Goal: Task Accomplishment & Management: Complete application form

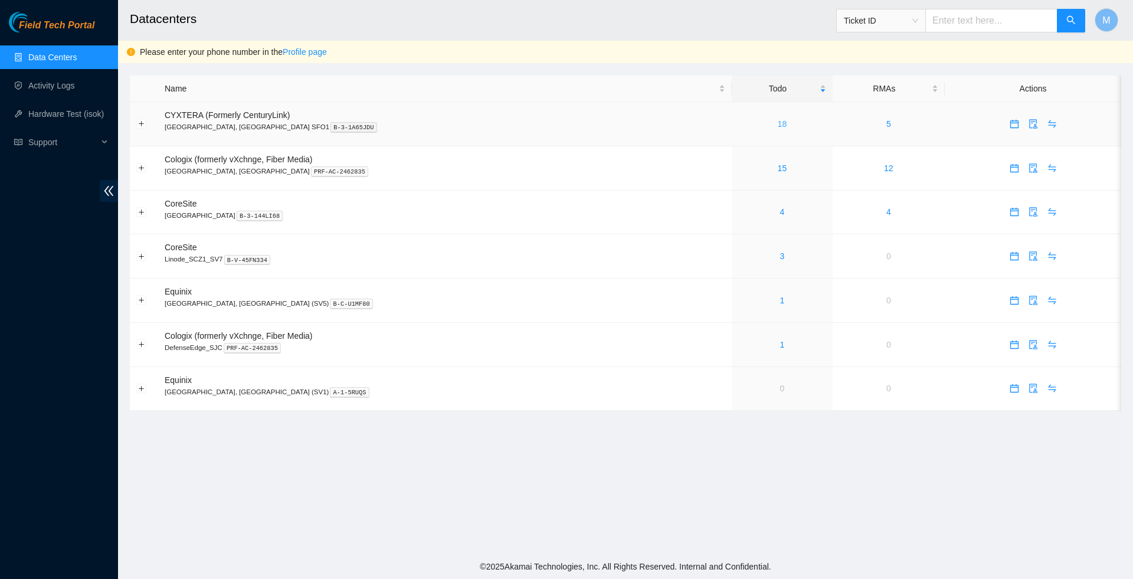
click at [778, 129] on link "18" at bounding box center [782, 123] width 9 height 9
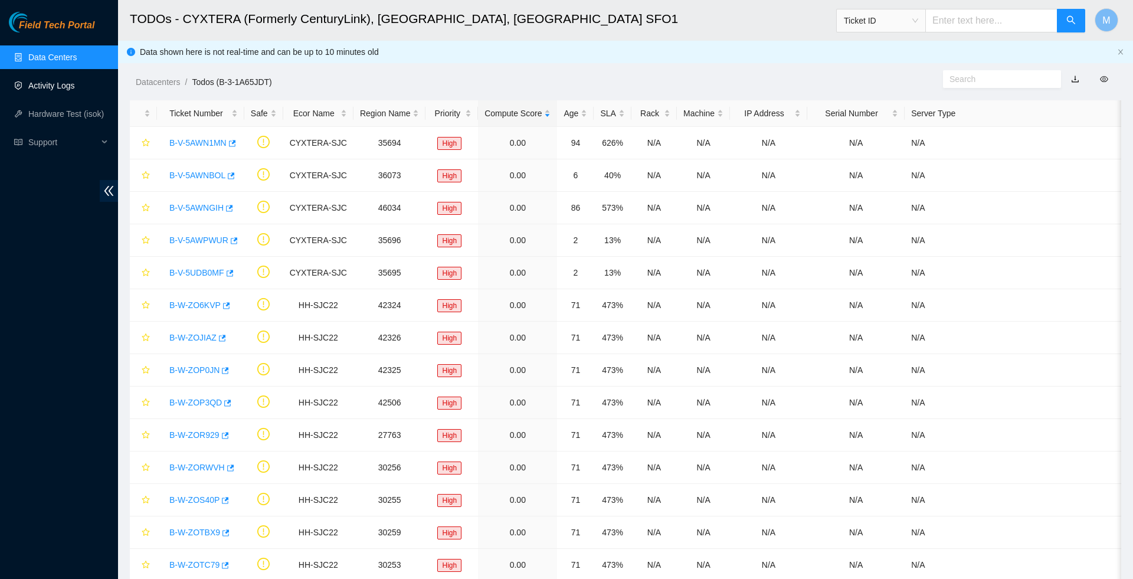
click at [75, 83] on link "Activity Logs" at bounding box center [51, 85] width 47 height 9
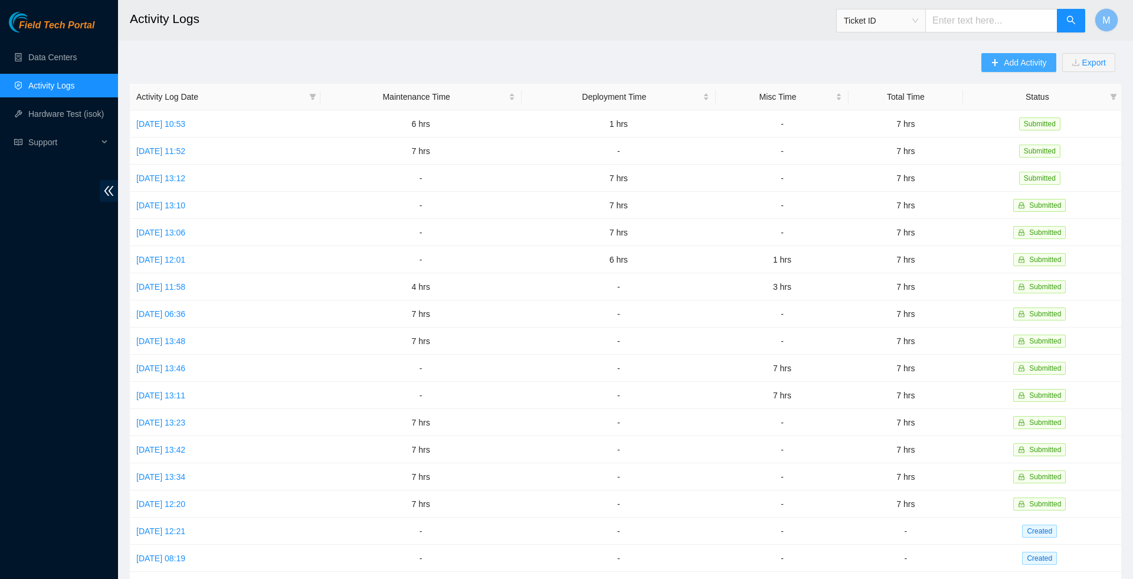
click at [1026, 57] on span "Add Activity" at bounding box center [1025, 62] width 42 height 13
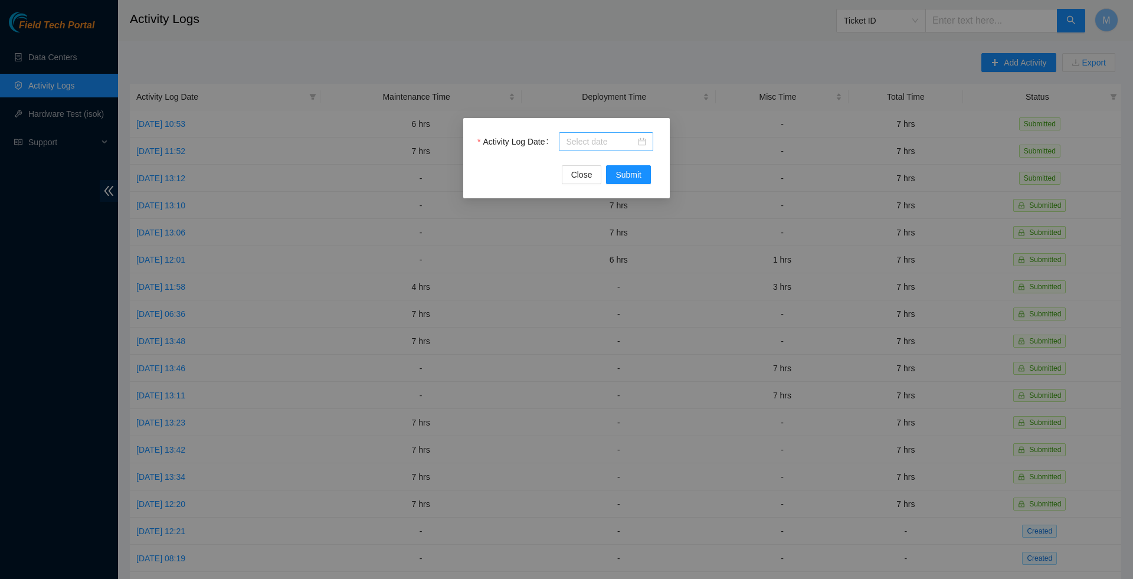
click at [643, 143] on div at bounding box center [606, 141] width 80 height 13
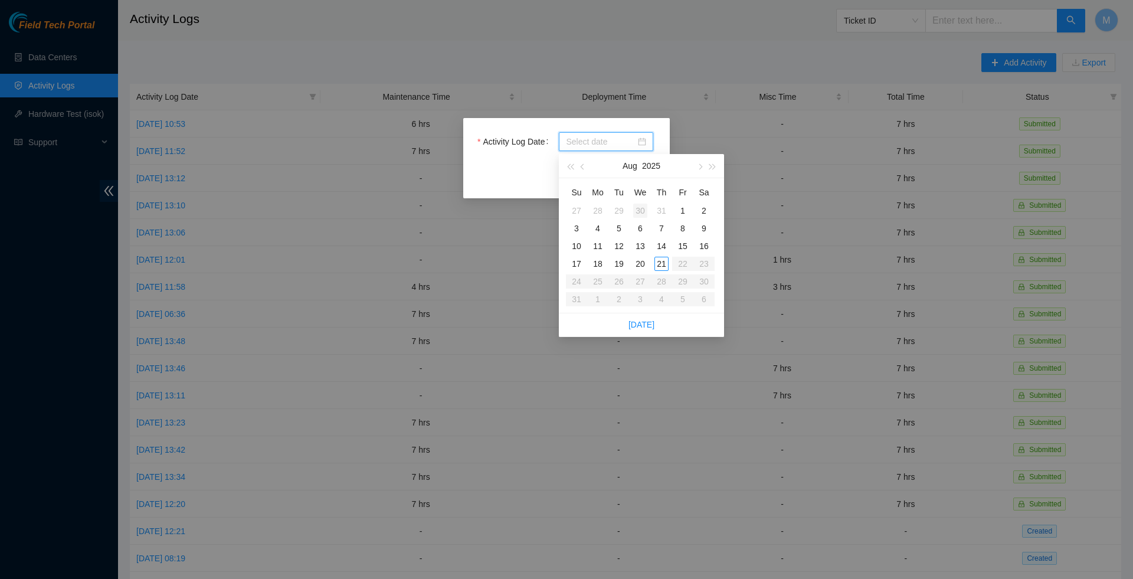
type input "[DATE]"
click at [641, 260] on div "20" at bounding box center [640, 264] width 14 height 14
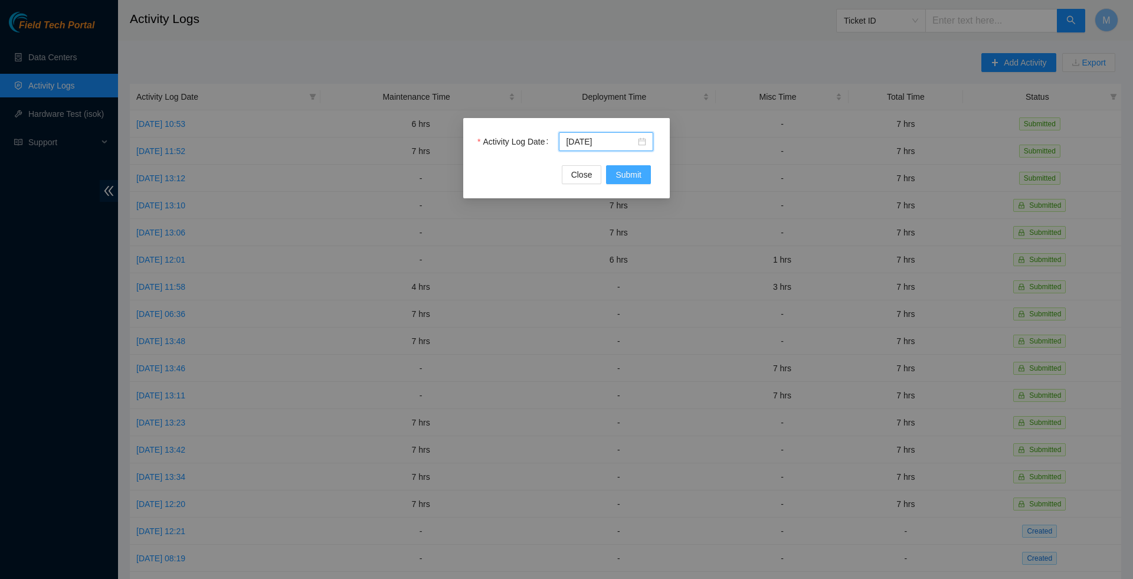
click at [629, 178] on span "Submit" at bounding box center [629, 174] width 26 height 13
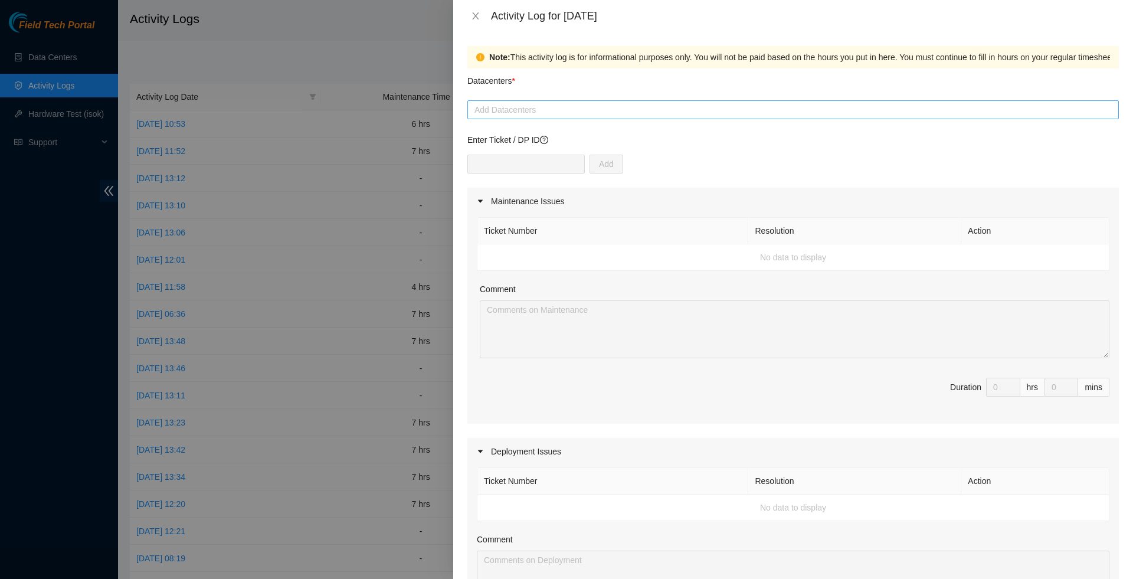
click at [530, 111] on div at bounding box center [793, 110] width 646 height 14
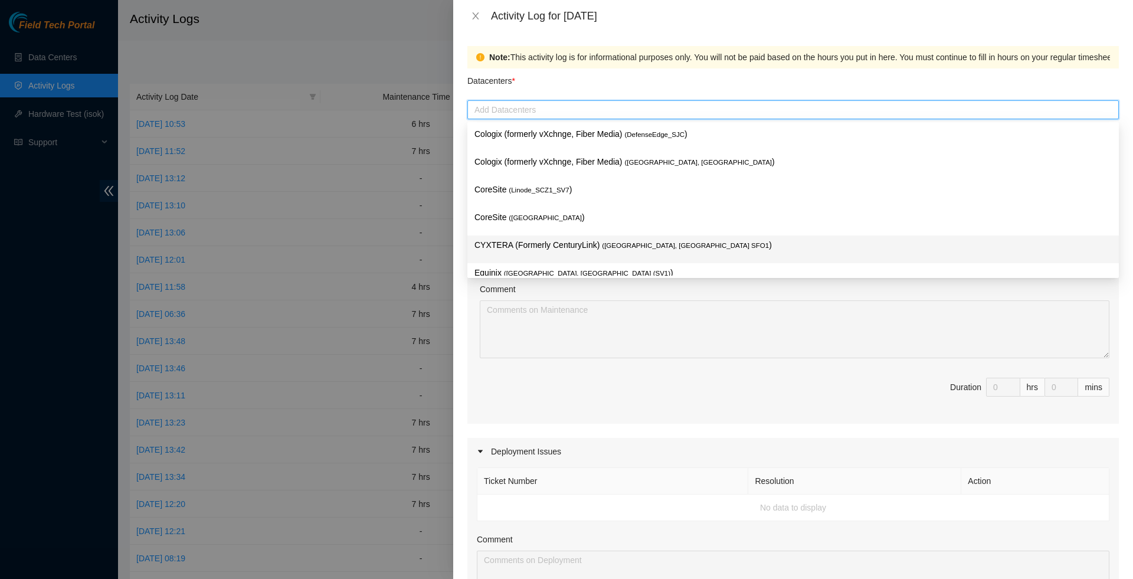
click at [562, 241] on p "CYXTERA (Formerly CenturyLink) ( [GEOGRAPHIC_DATA], [GEOGRAPHIC_DATA] SFO1 )" at bounding box center [793, 245] width 637 height 14
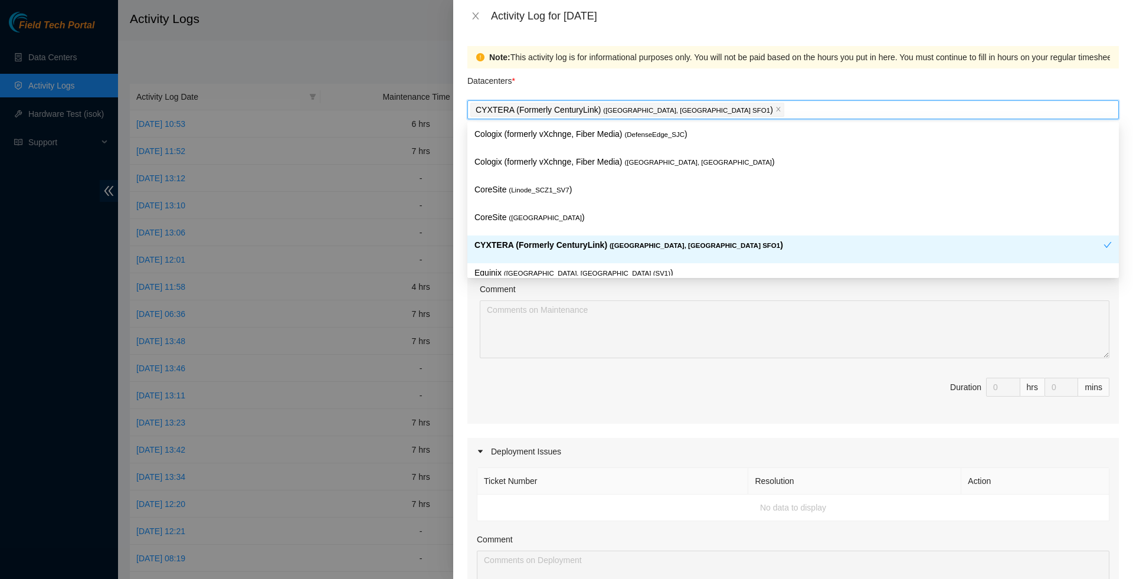
click at [576, 241] on p "CYXTERA (Formerly CenturyLink) ( [GEOGRAPHIC_DATA], [GEOGRAPHIC_DATA] SFO1 )" at bounding box center [789, 245] width 629 height 14
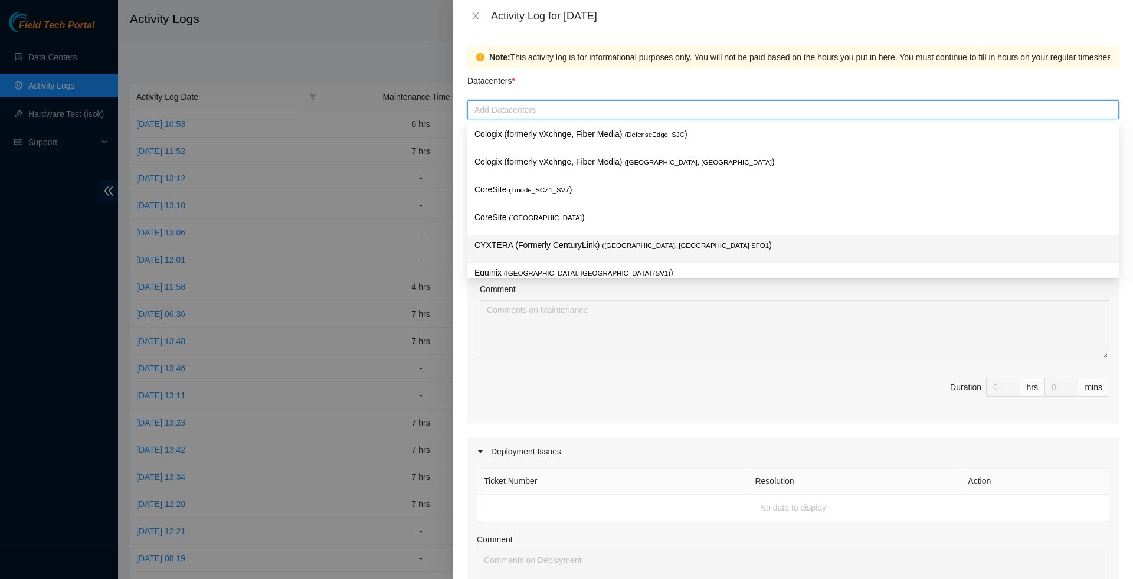
click at [577, 241] on p "CYXTERA (Formerly CenturyLink) ( [GEOGRAPHIC_DATA], [GEOGRAPHIC_DATA] SFO1 )" at bounding box center [793, 245] width 637 height 14
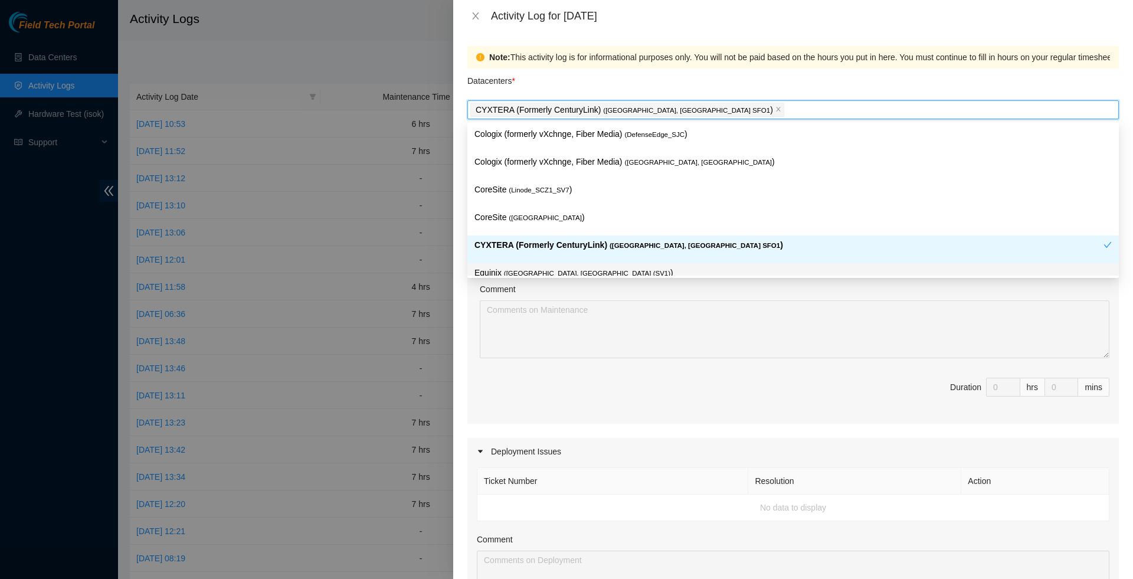
click at [567, 406] on span "Duration 0 hrs 0 mins" at bounding box center [793, 394] width 633 height 33
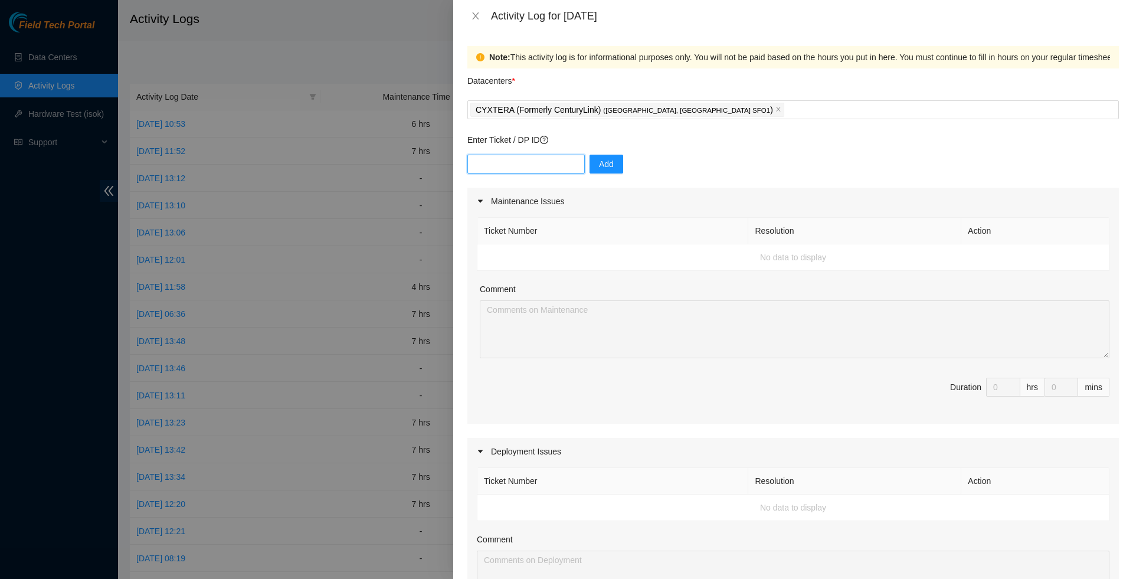
click at [562, 164] on input "text" at bounding box center [525, 164] width 117 height 19
click at [609, 171] on span "Add" at bounding box center [606, 164] width 15 height 13
click at [567, 175] on div "Add" at bounding box center [793, 171] width 652 height 33
click at [564, 171] on input "text" at bounding box center [525, 164] width 117 height 19
paste input "DP77159"
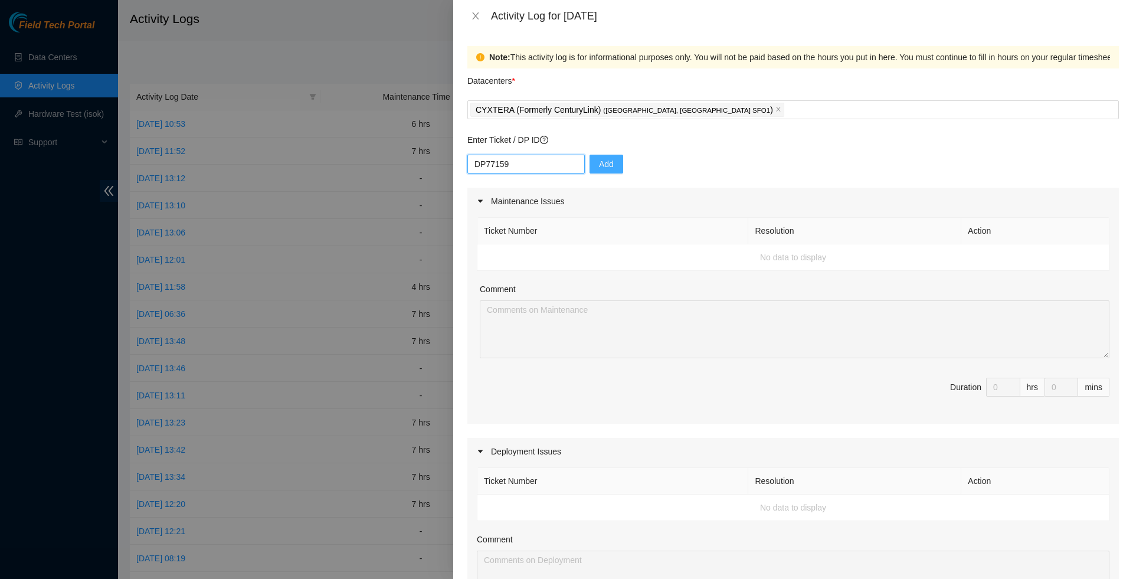
type input "DP77159"
click at [607, 169] on span "Add" at bounding box center [606, 164] width 15 height 13
click at [560, 163] on input "text" at bounding box center [525, 164] width 117 height 19
paste input "DP77159"
type input "DP77159"
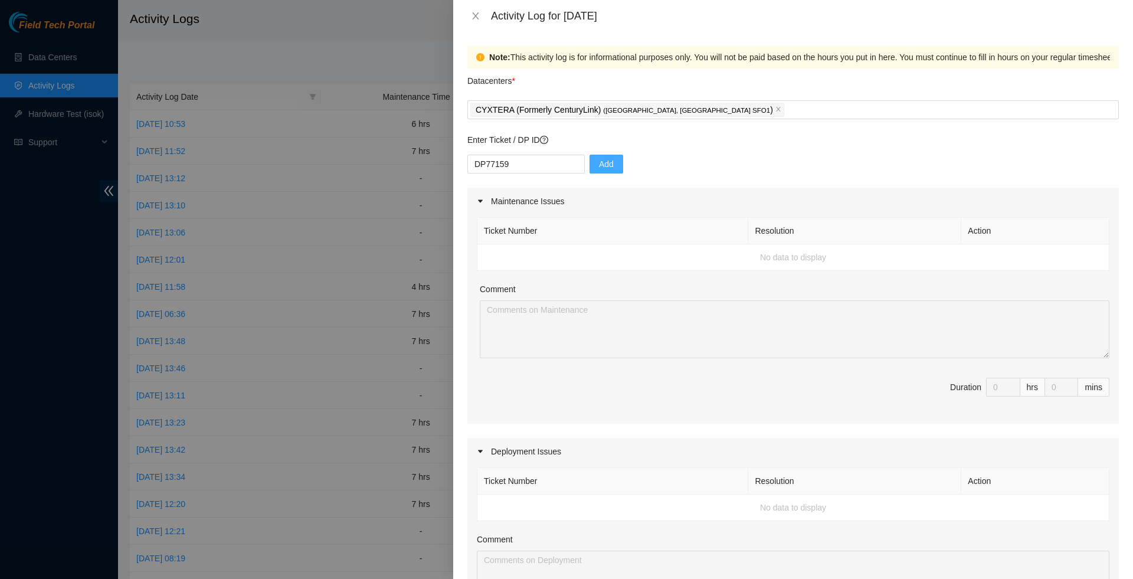
click at [606, 168] on span "Add" at bounding box center [606, 164] width 15 height 13
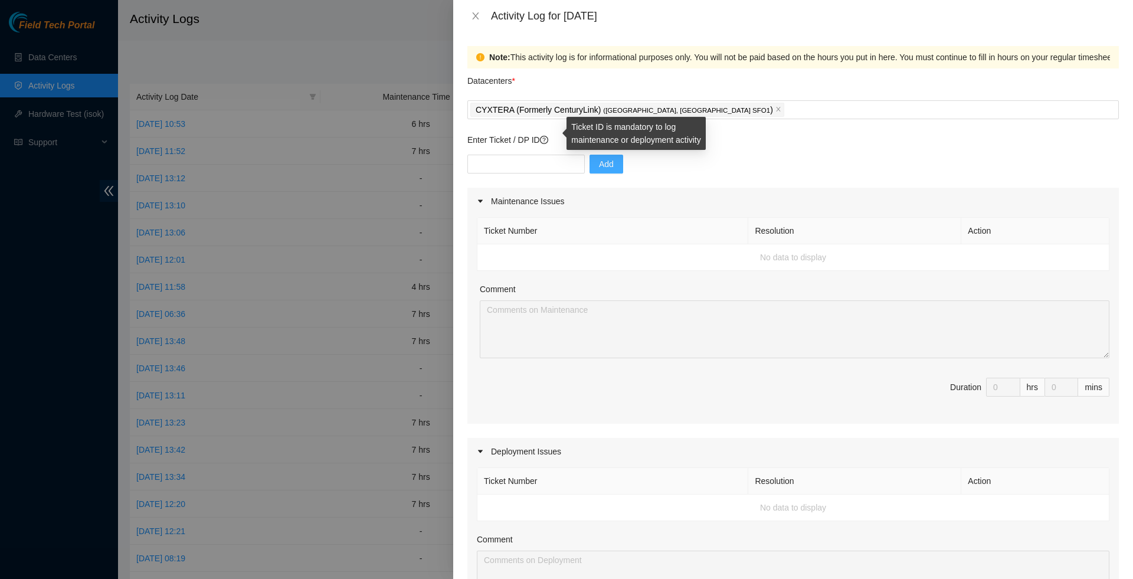
click at [548, 139] on icon "question-circle" at bounding box center [544, 140] width 8 height 8
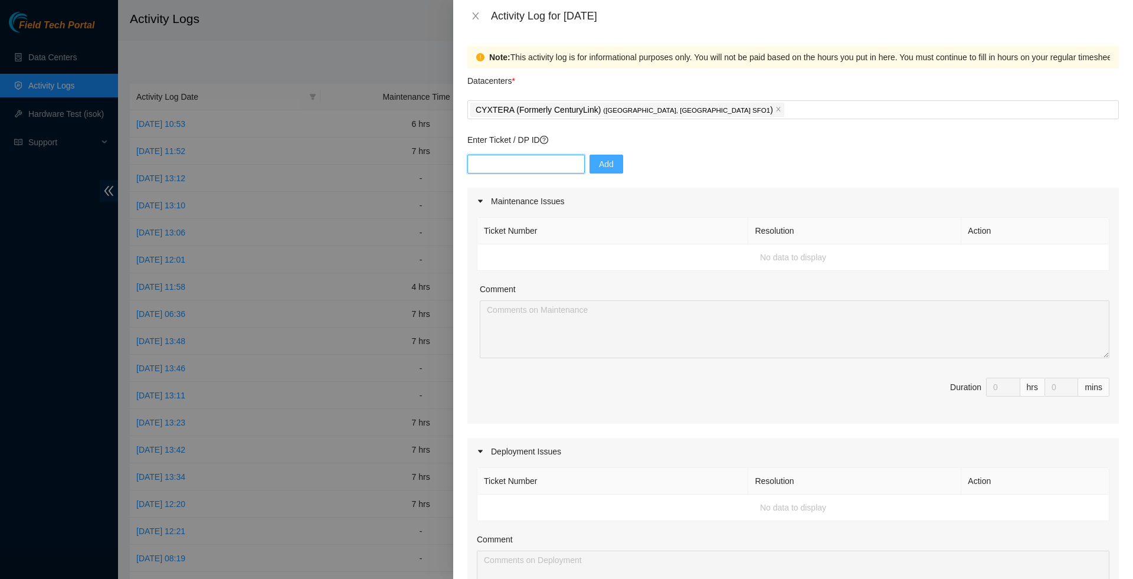
click at [529, 165] on input "text" at bounding box center [525, 164] width 117 height 19
paste input "B-V-5AWNGIH"
type input "B-V-5AWNGIH"
click at [614, 164] on span "Add" at bounding box center [606, 164] width 15 height 13
click at [629, 326] on textarea "Comment" at bounding box center [795, 329] width 630 height 58
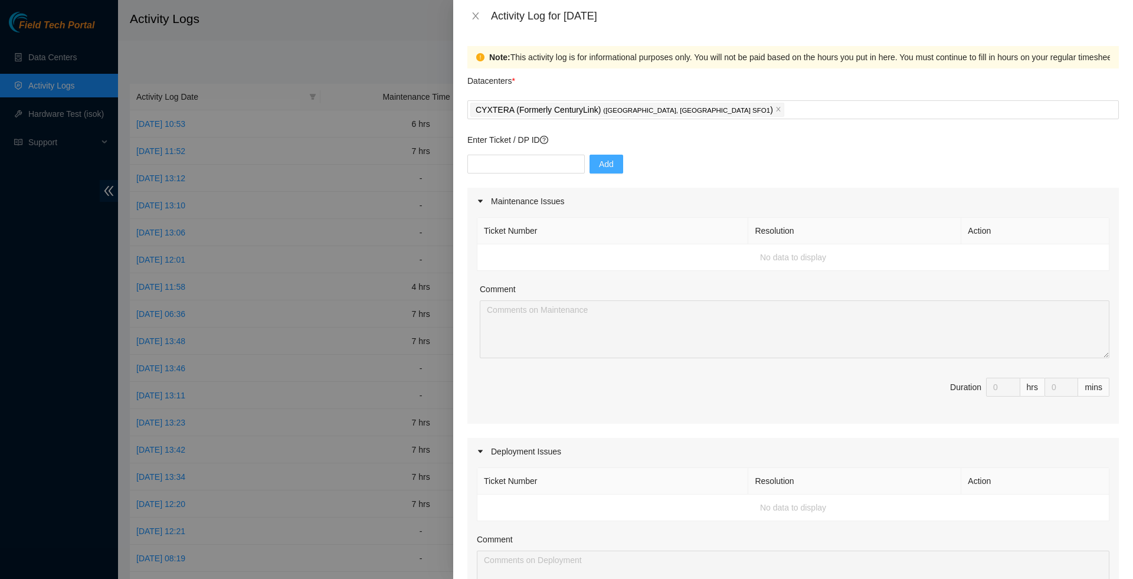
click at [627, 270] on td "No data to display" at bounding box center [793, 257] width 632 height 27
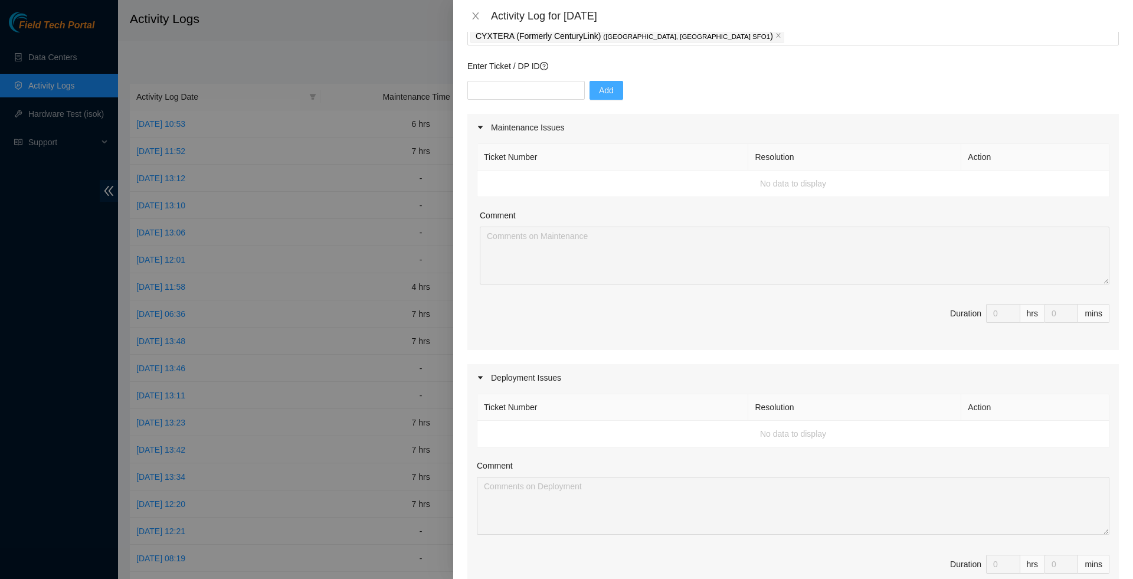
click at [581, 445] on td "No data to display" at bounding box center [793, 434] width 632 height 27
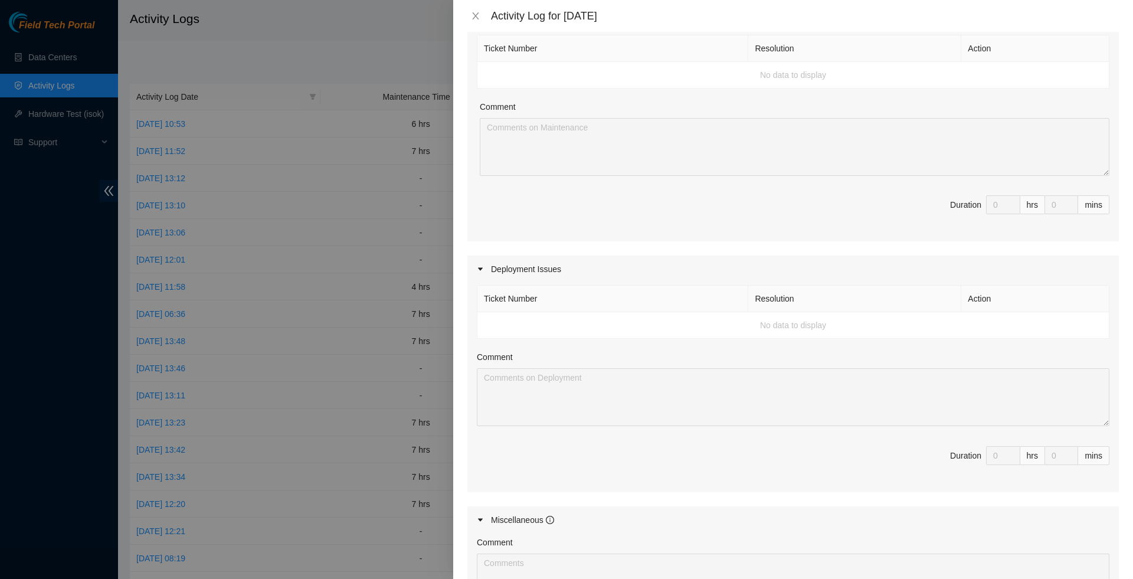
scroll to position [192, 0]
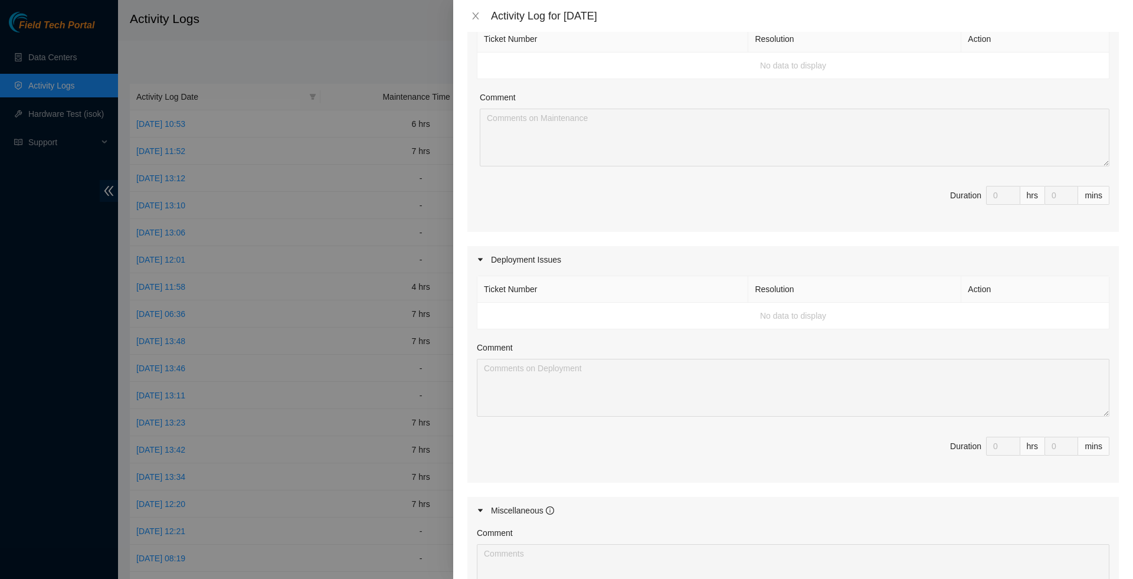
click at [596, 417] on textarea "Comment" at bounding box center [793, 388] width 633 height 58
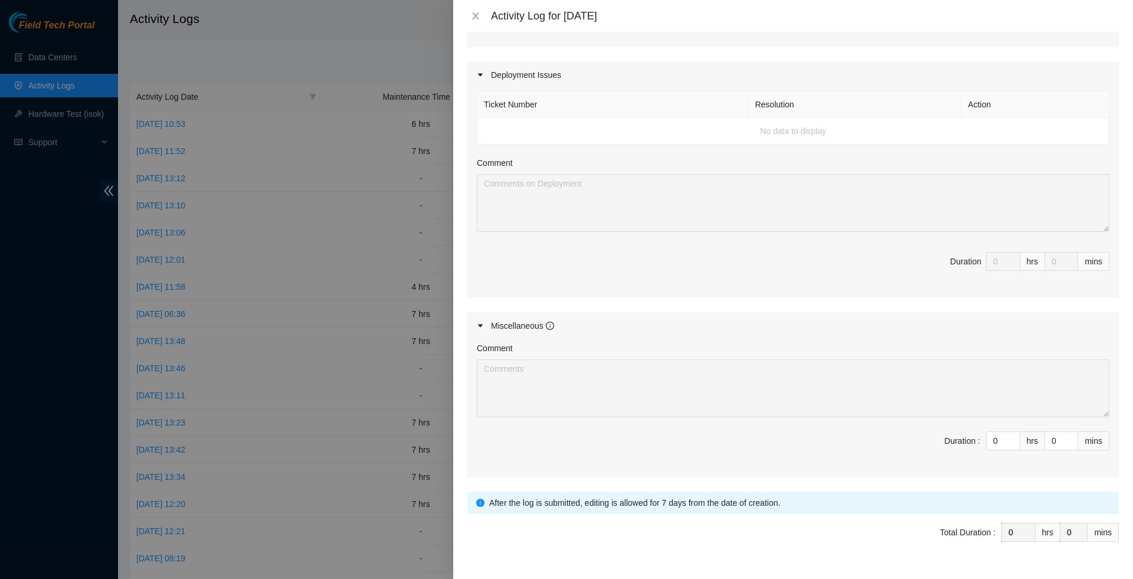
click at [609, 398] on textarea "Comment" at bounding box center [793, 388] width 633 height 58
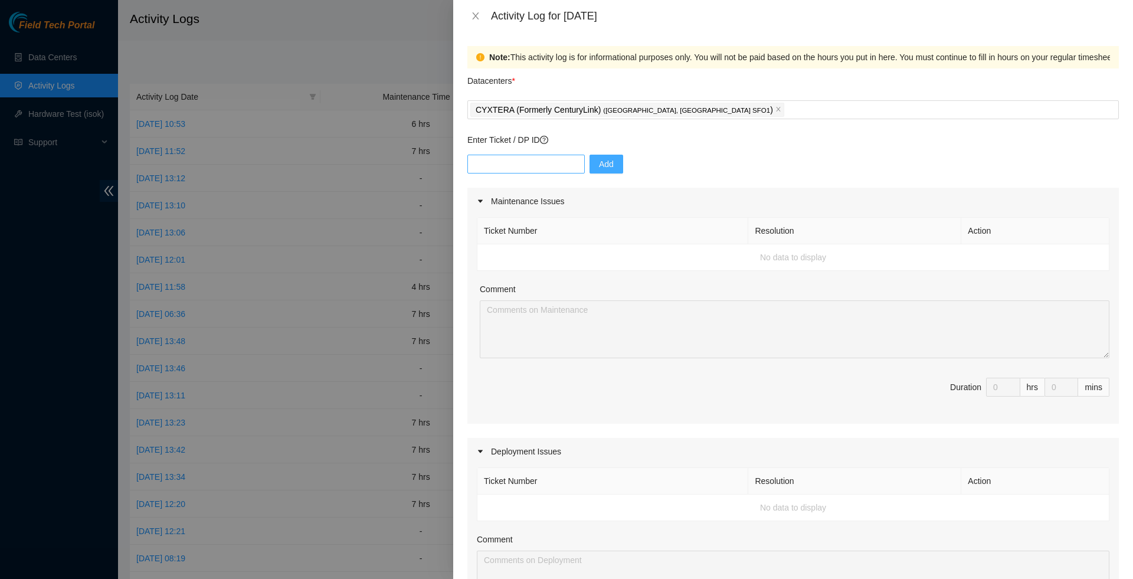
scroll to position [0, 0]
click at [523, 171] on input "text" at bounding box center [525, 164] width 117 height 19
paste input "B-V-5AWNGIH"
type input "B-V-5AWNGIH"
click at [610, 168] on span "Add" at bounding box center [606, 164] width 15 height 13
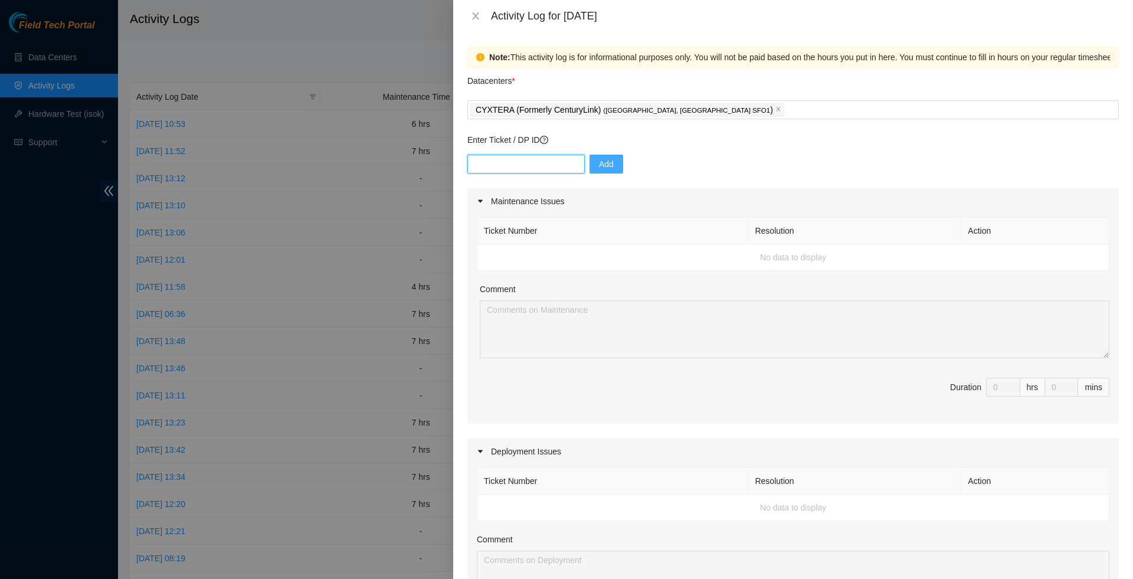
click at [515, 174] on input "text" at bounding box center [525, 164] width 117 height 19
paste input "B-V-5AWNBOL"
type input "B-V-5AWNBOL"
click at [612, 168] on span "Add" at bounding box center [606, 164] width 15 height 13
click at [522, 176] on div "Add" at bounding box center [793, 171] width 652 height 33
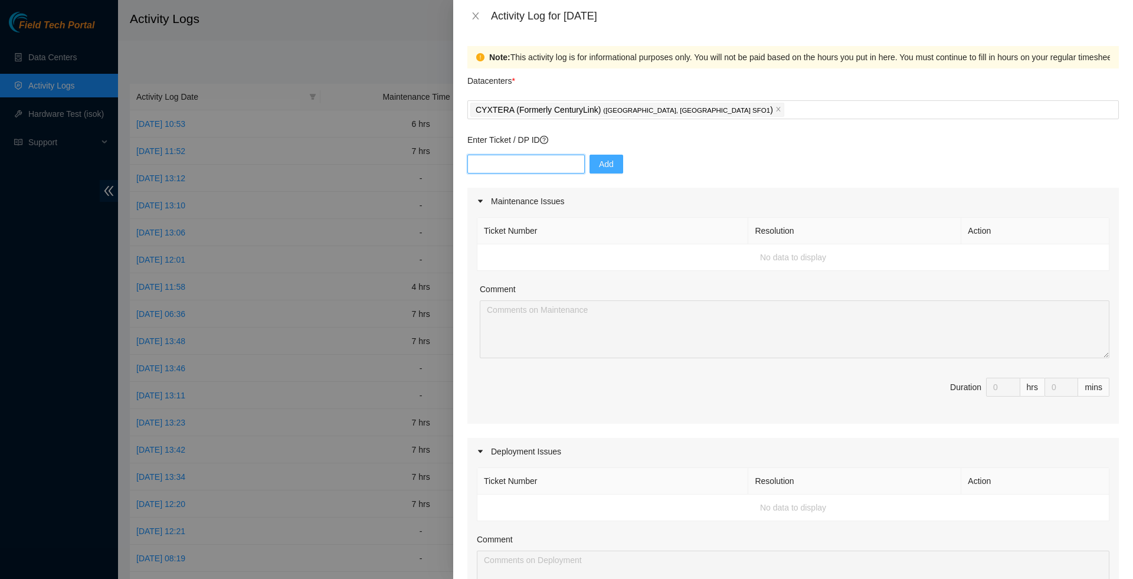
click at [526, 166] on input "text" at bounding box center [525, 164] width 117 height 19
paste input "B-V-5AWJU23"
type input "B-V-5AWJU23"
click at [612, 166] on span "Add" at bounding box center [606, 164] width 15 height 13
click at [519, 171] on input "text" at bounding box center [525, 164] width 117 height 19
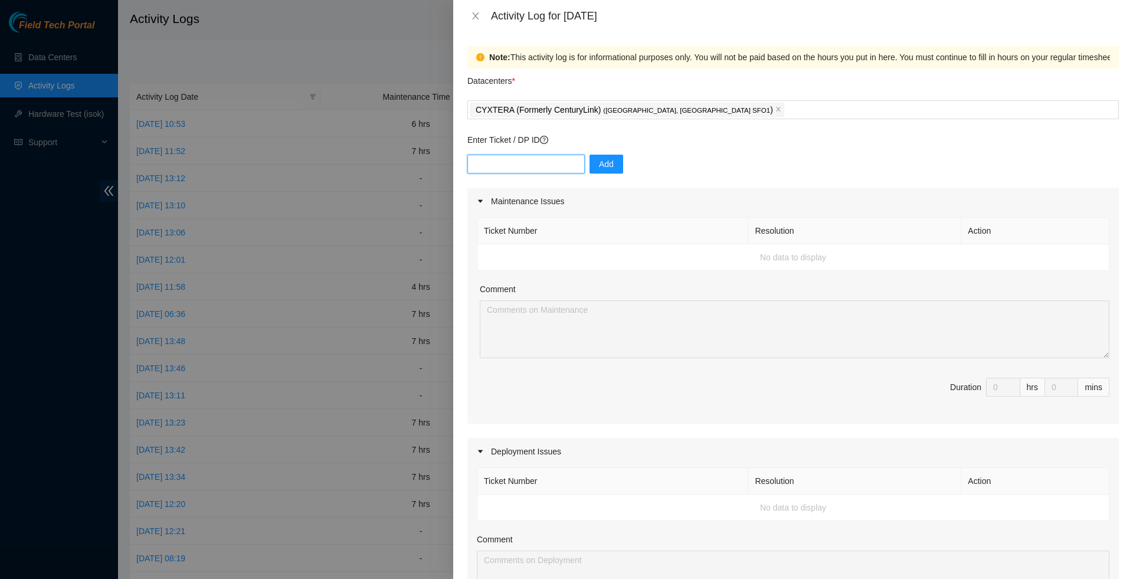
paste input "B-V-5AWJU23"
type input "B-V-5AWJU23"
click at [614, 171] on span "Add" at bounding box center [606, 164] width 15 height 13
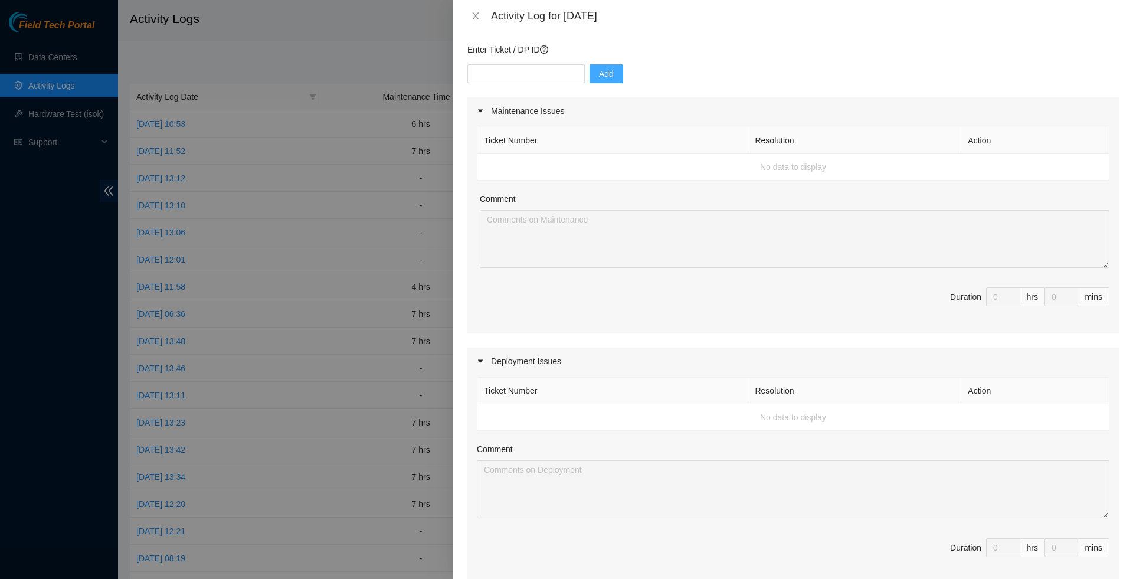
scroll to position [96, 0]
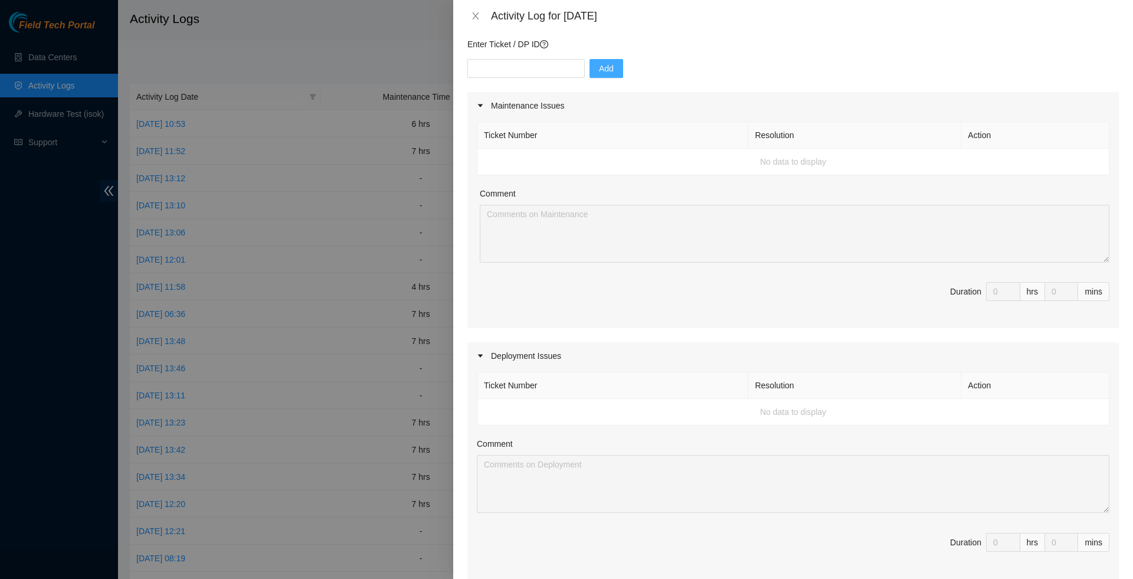
click at [902, 510] on textarea "Comment" at bounding box center [793, 484] width 633 height 58
click at [773, 414] on td "No data to display" at bounding box center [793, 412] width 632 height 27
click at [522, 417] on td "No data to display" at bounding box center [793, 412] width 632 height 27
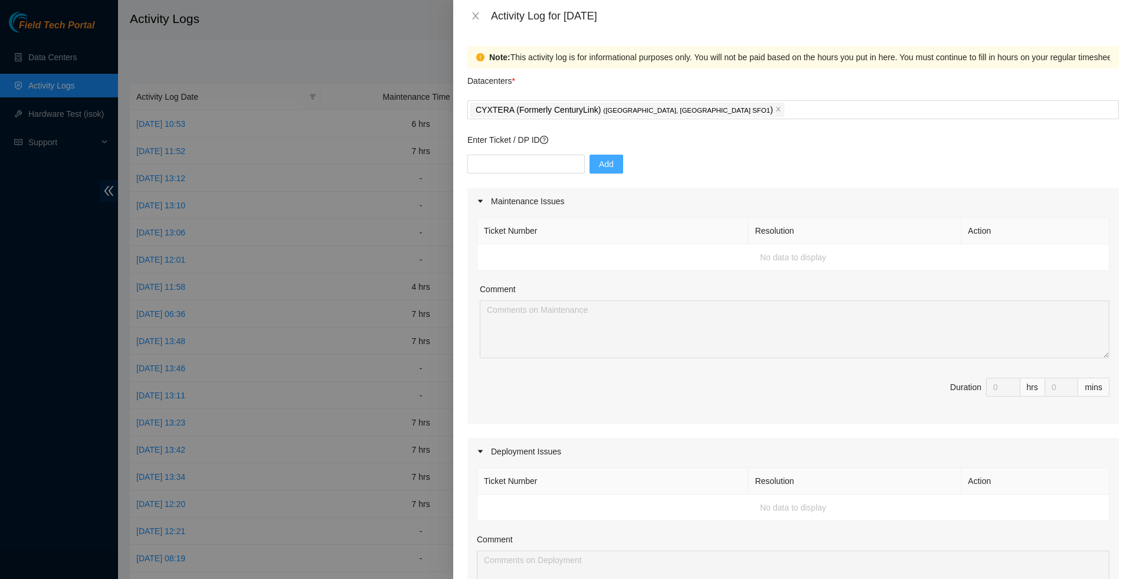
scroll to position [0, 0]
click at [475, 19] on icon "close" at bounding box center [475, 15] width 9 height 9
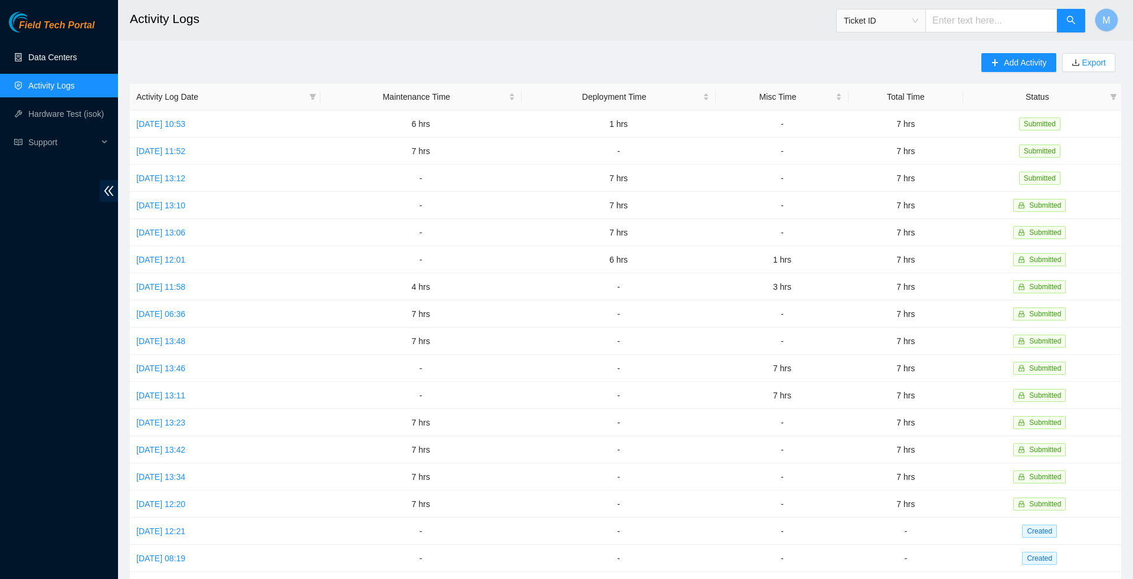
click at [69, 57] on link "Data Centers" at bounding box center [52, 57] width 48 height 9
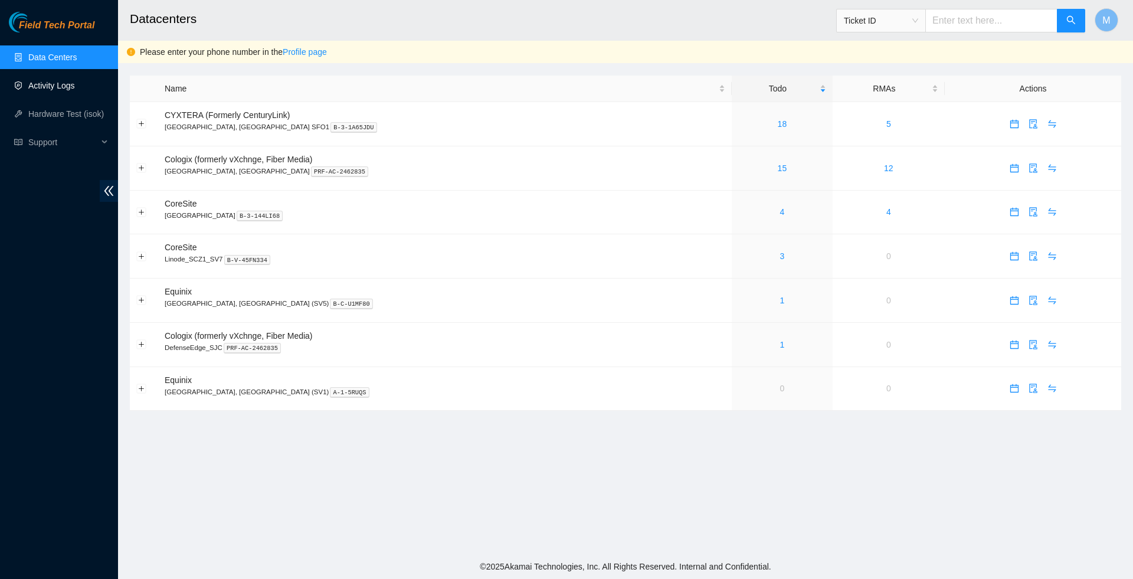
click at [58, 88] on link "Activity Logs" at bounding box center [51, 85] width 47 height 9
